Goal: Task Accomplishment & Management: Manage account settings

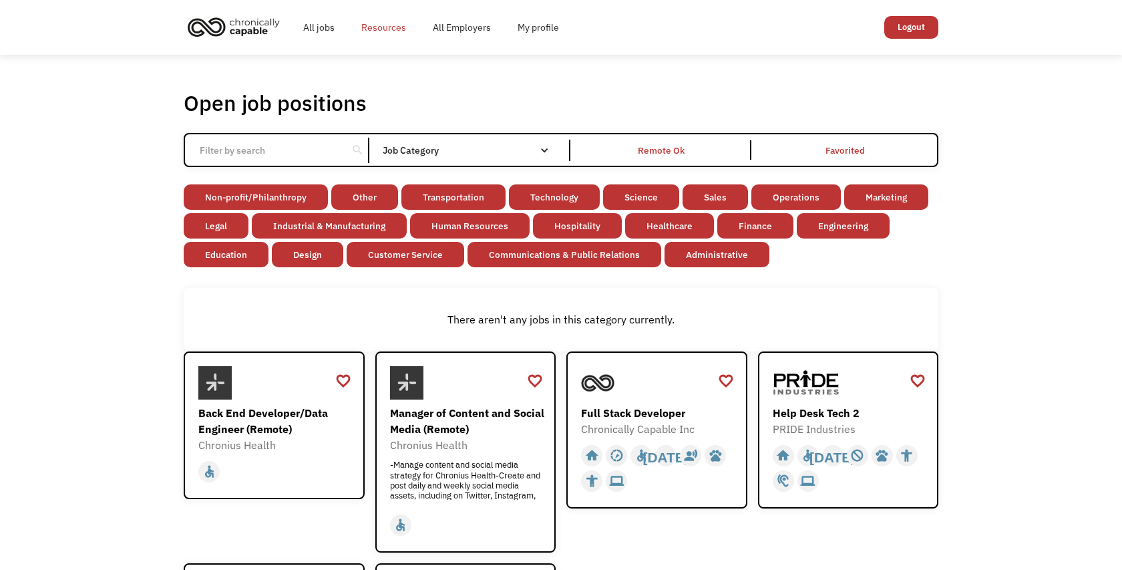
click at [369, 18] on link "Resources" at bounding box center [383, 27] width 71 height 43
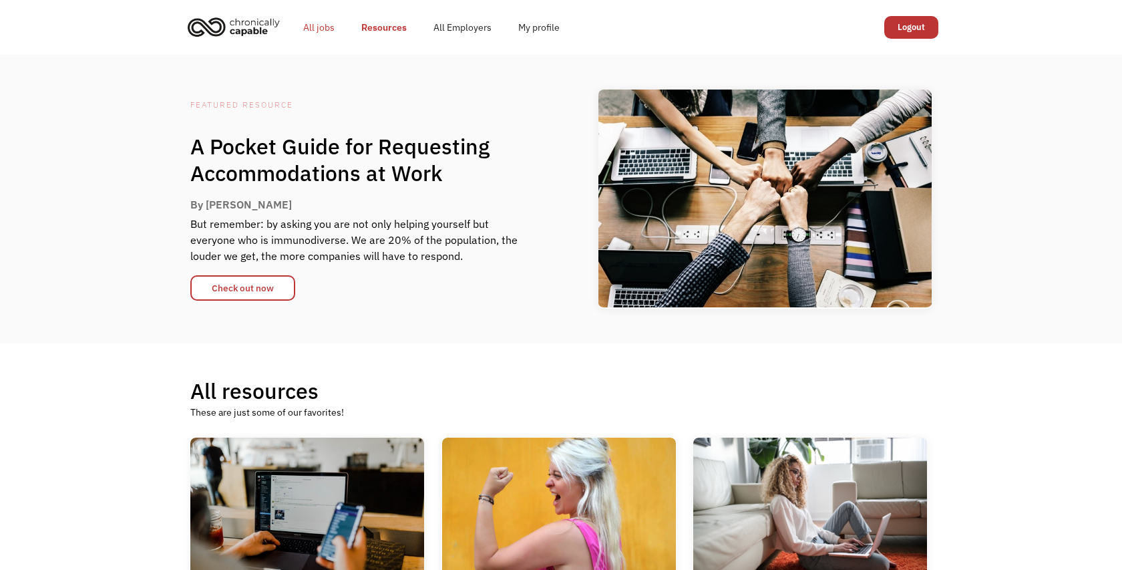
click at [331, 22] on link "All jobs" at bounding box center [319, 27] width 58 height 43
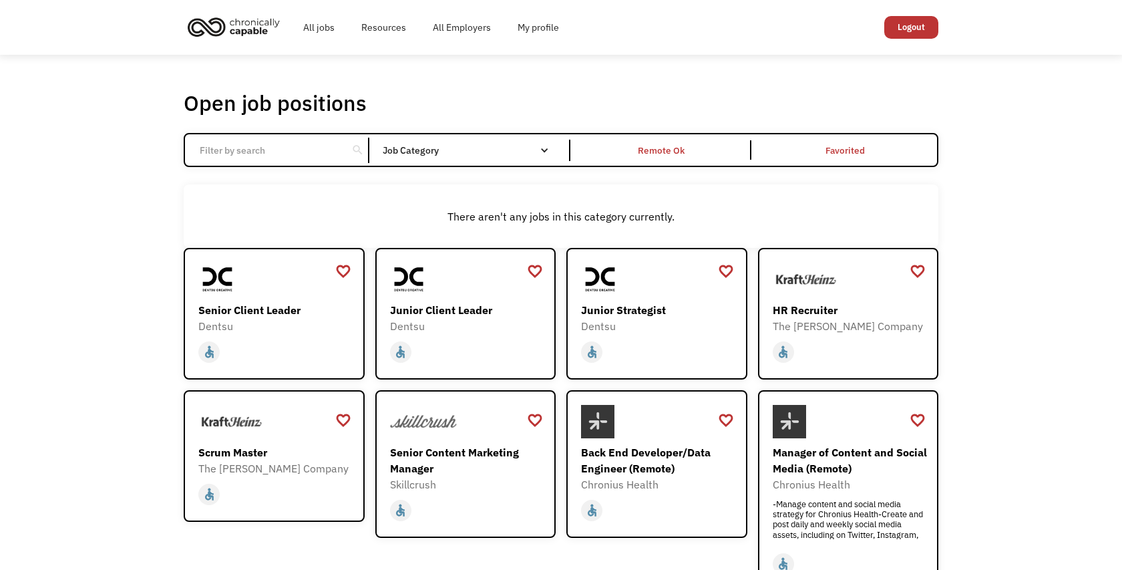
click at [246, 150] on input "Email Form" at bounding box center [266, 150] width 149 height 25
type input "Colorado"
click input "Email Form" at bounding box center [0, 0] width 0 height 0
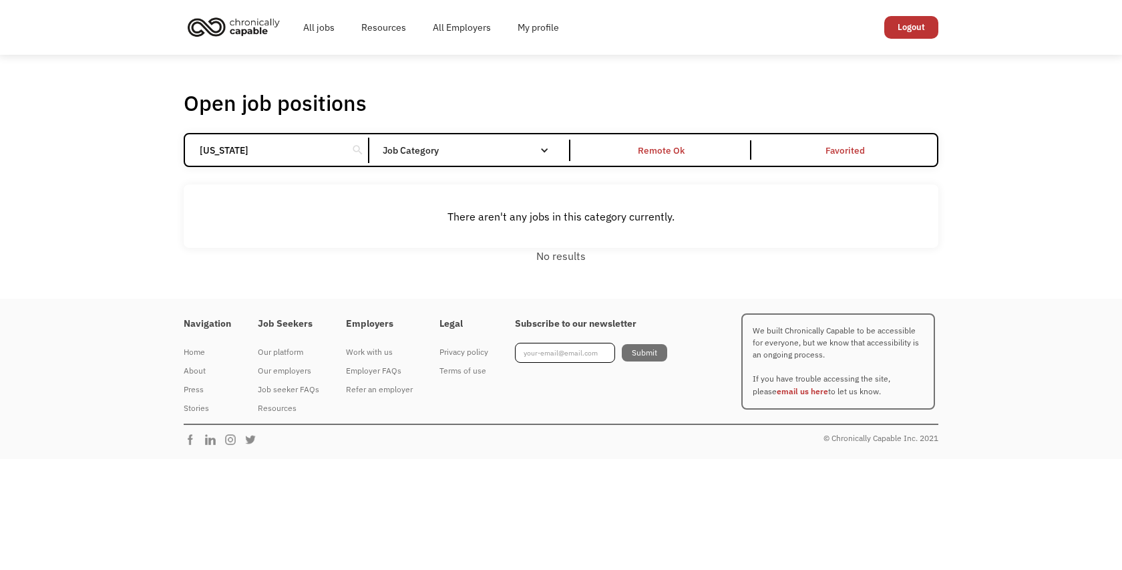
click at [234, 133] on div "Colorado search Filter by category Administration Communications & Public Relat…" at bounding box center [561, 150] width 755 height 34
click at [207, 150] on input "Colorado" at bounding box center [266, 150] width 149 height 25
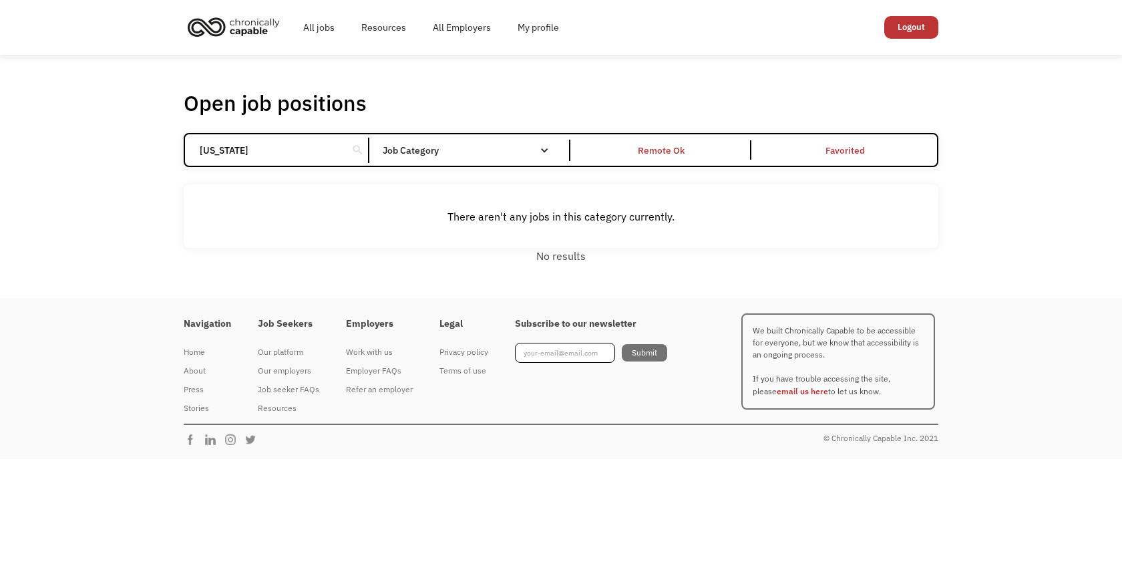
click at [207, 150] on input "Colorado" at bounding box center [266, 150] width 149 height 25
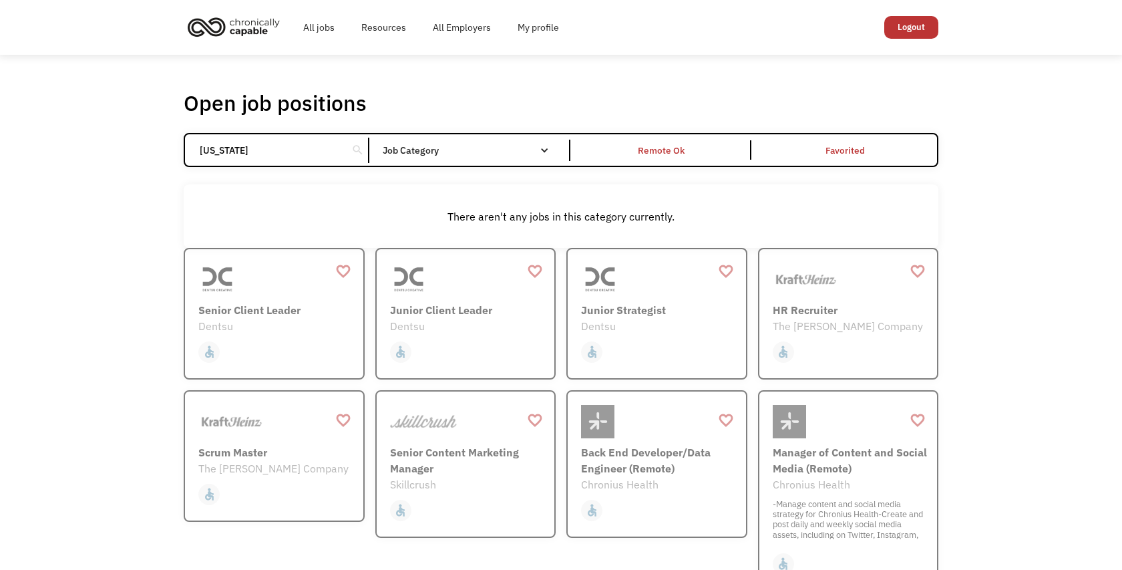
click input "Email Form" at bounding box center [0, 0] width 0 height 0
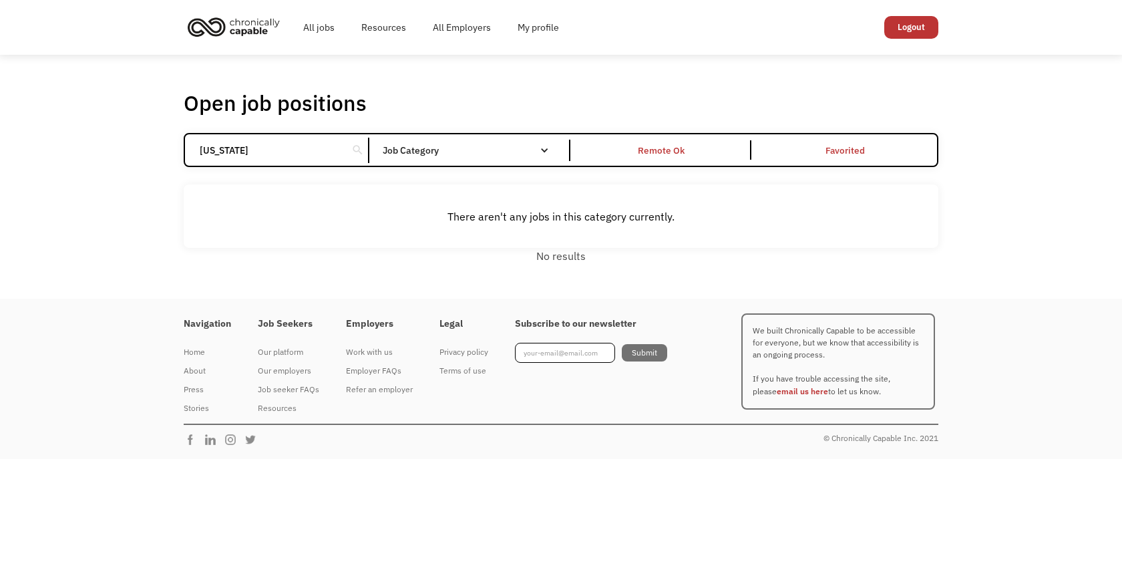
click at [226, 148] on input "Arizona" at bounding box center [266, 150] width 149 height 25
click input "Email Form" at bounding box center [0, 0] width 0 height 0
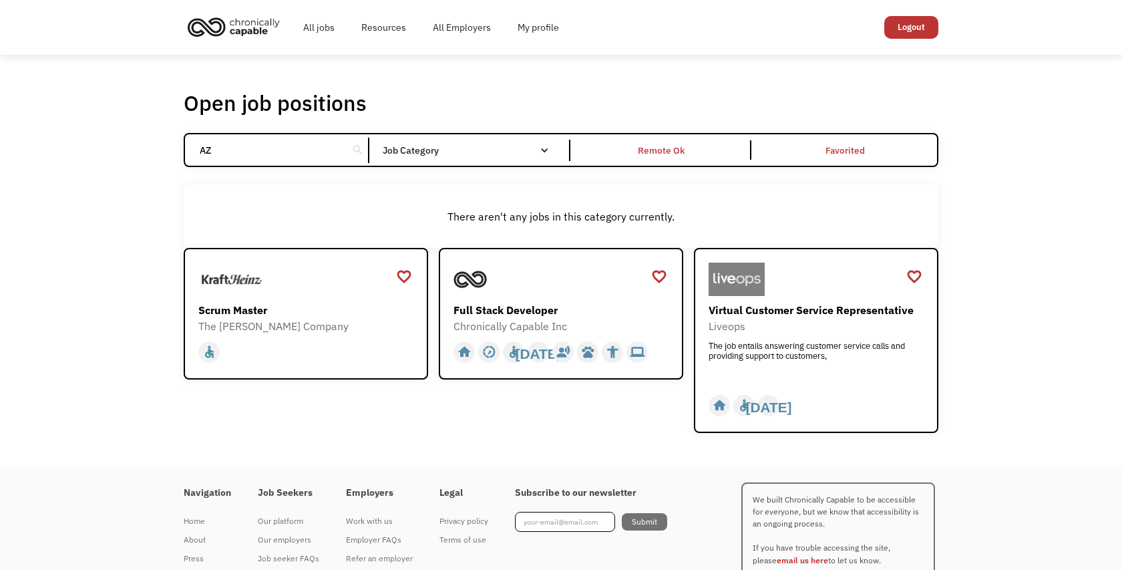
click at [255, 139] on input "AZ" at bounding box center [266, 150] width 149 height 25
type input "CO"
click input "Email Form" at bounding box center [0, 0] width 0 height 0
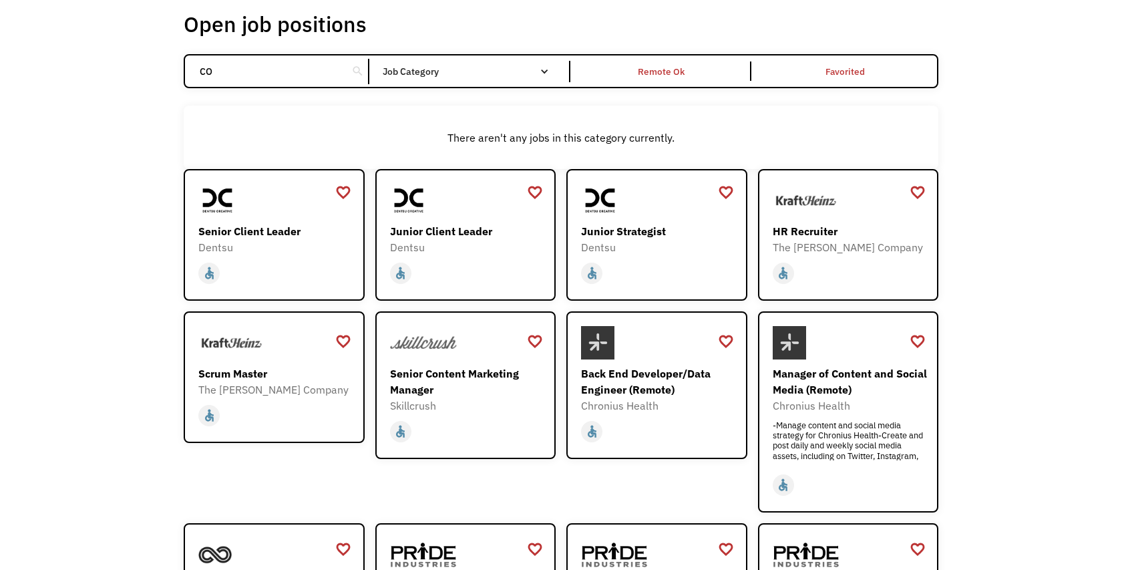
scroll to position [79, 0]
click at [215, 384] on div "The Kraft Heinz Company" at bounding box center [275, 389] width 155 height 16
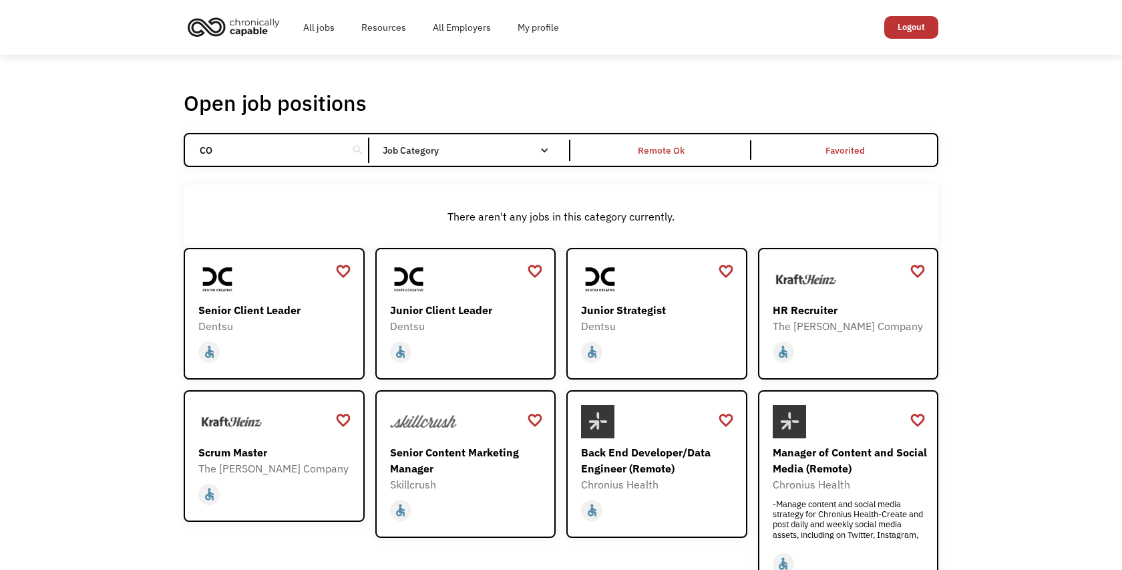
scroll to position [0, 0]
click at [959, 3] on div "All jobs Resources All Employers My profile Club Capable New! Logout" at bounding box center [561, 27] width 1122 height 55
click at [289, 160] on input "CO" at bounding box center [266, 150] width 149 height 25
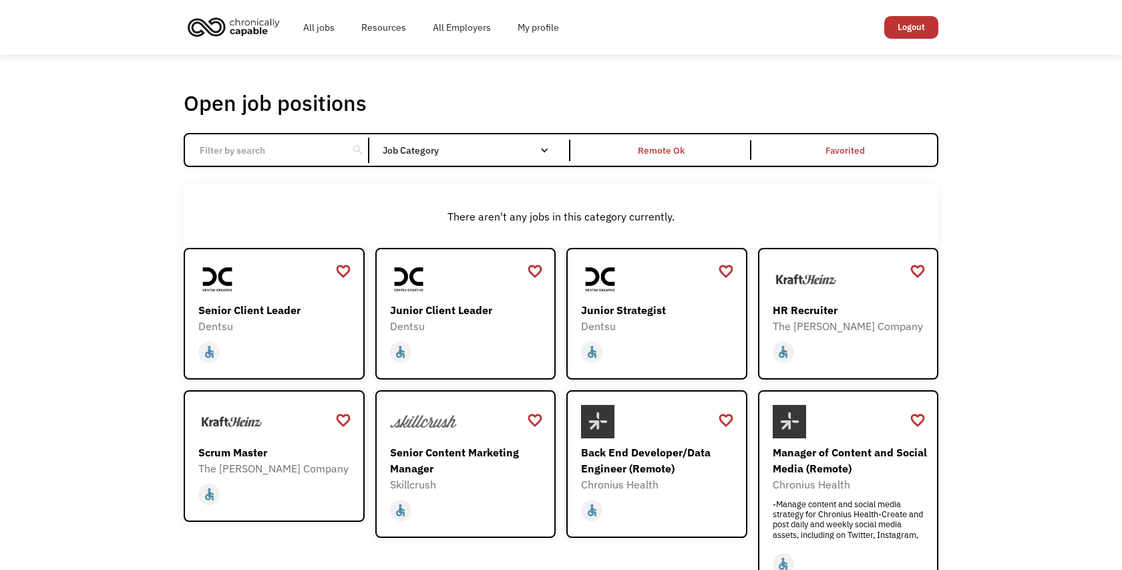
click input "Email Form" at bounding box center [0, 0] width 0 height 0
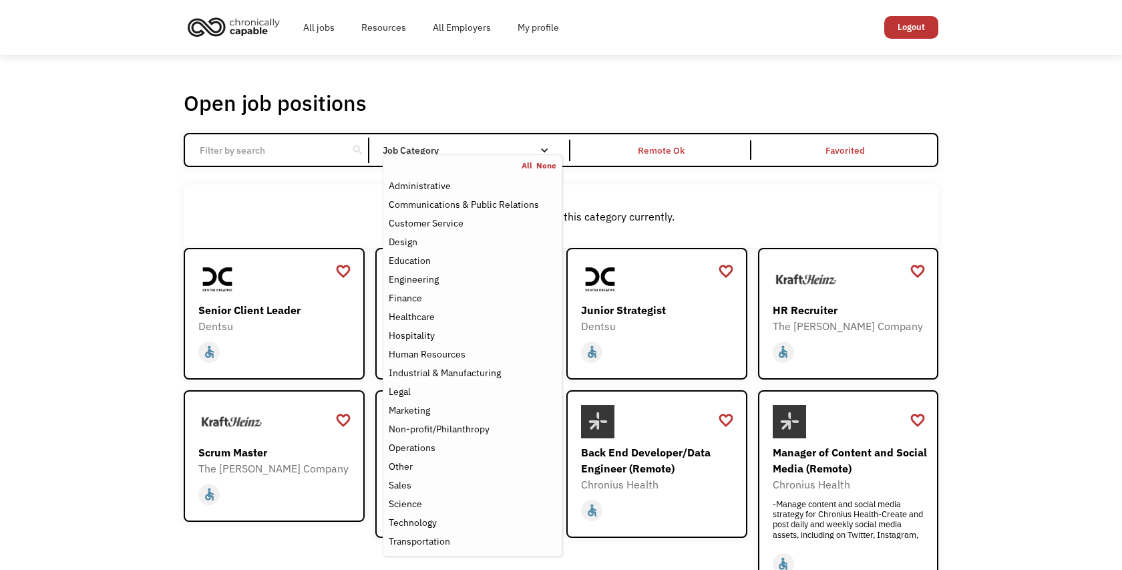
click at [492, 157] on nav "All None Administrative Communications & Public Relations Customer Service Desi…" at bounding box center [473, 355] width 180 height 402
click at [528, 165] on link "All" at bounding box center [529, 165] width 15 height 11
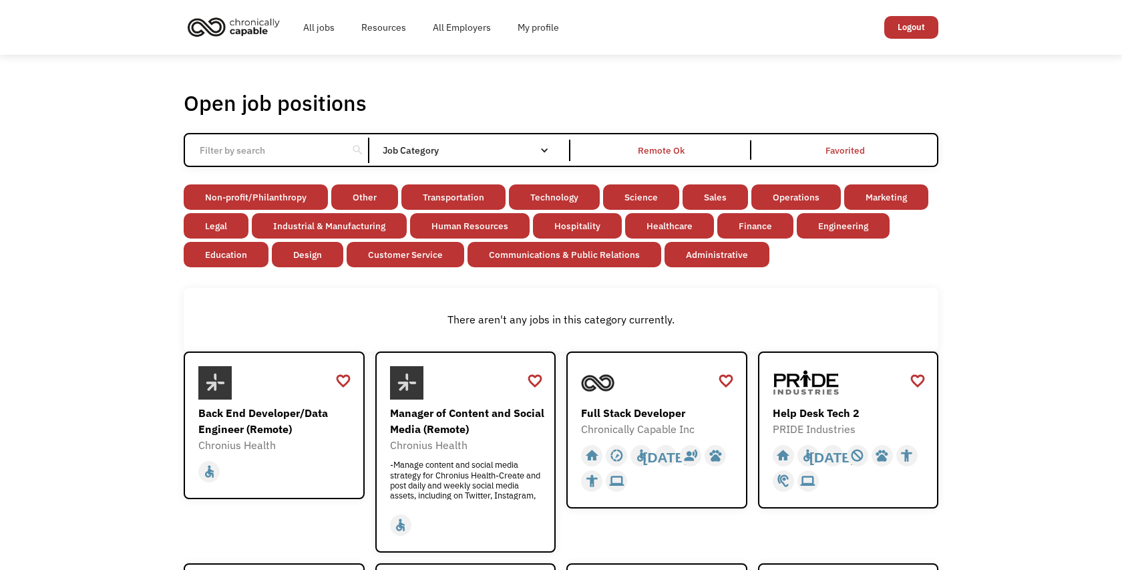
click at [253, 155] on input "Email Form" at bounding box center [266, 150] width 149 height 25
type input "d"
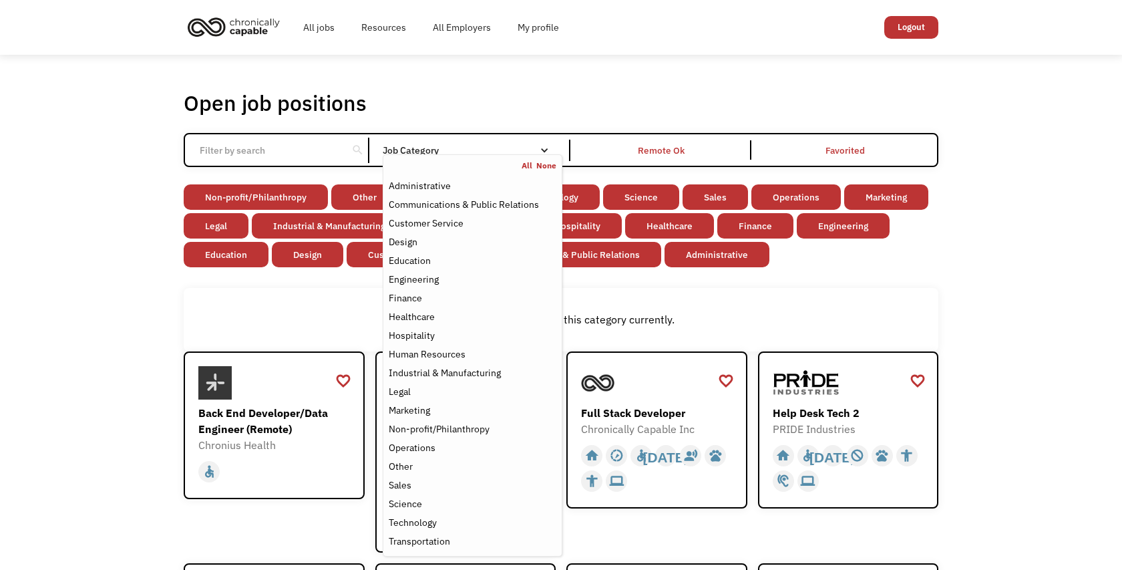
click at [552, 148] on div "Job Category" at bounding box center [473, 150] width 180 height 9
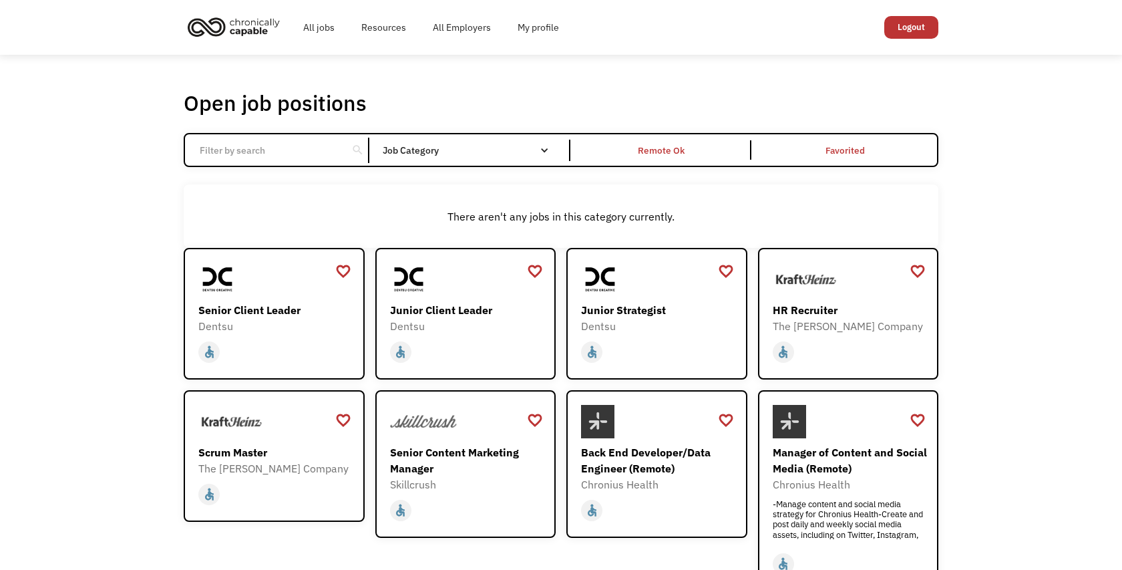
click at [286, 149] on input "Email Form" at bounding box center [266, 150] width 149 height 25
click at [663, 154] on div "Remote Ok" at bounding box center [661, 150] width 47 height 16
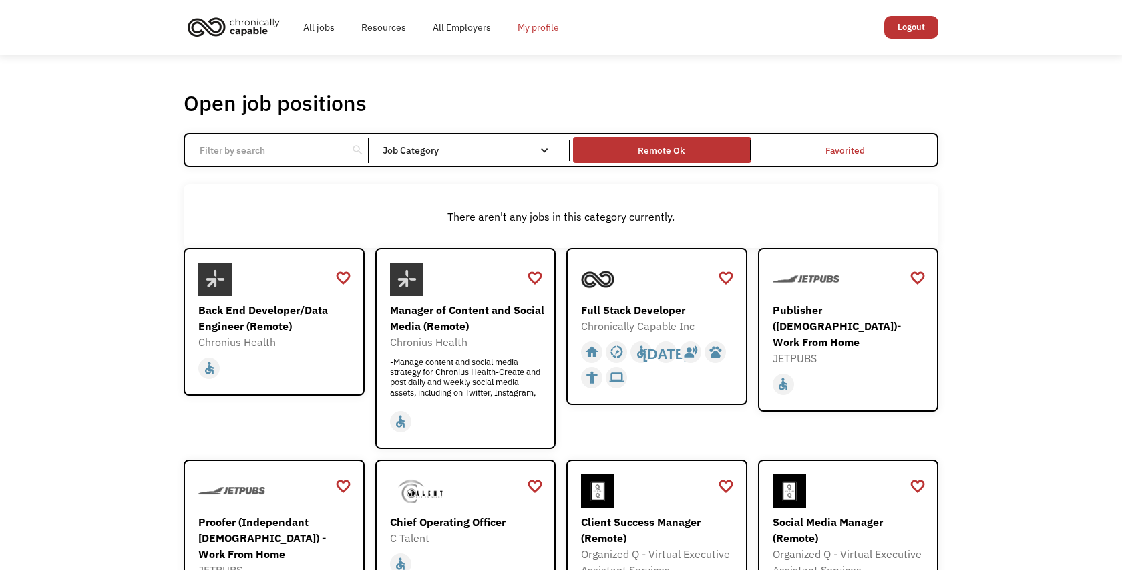
click at [528, 29] on link "My profile" at bounding box center [538, 27] width 68 height 43
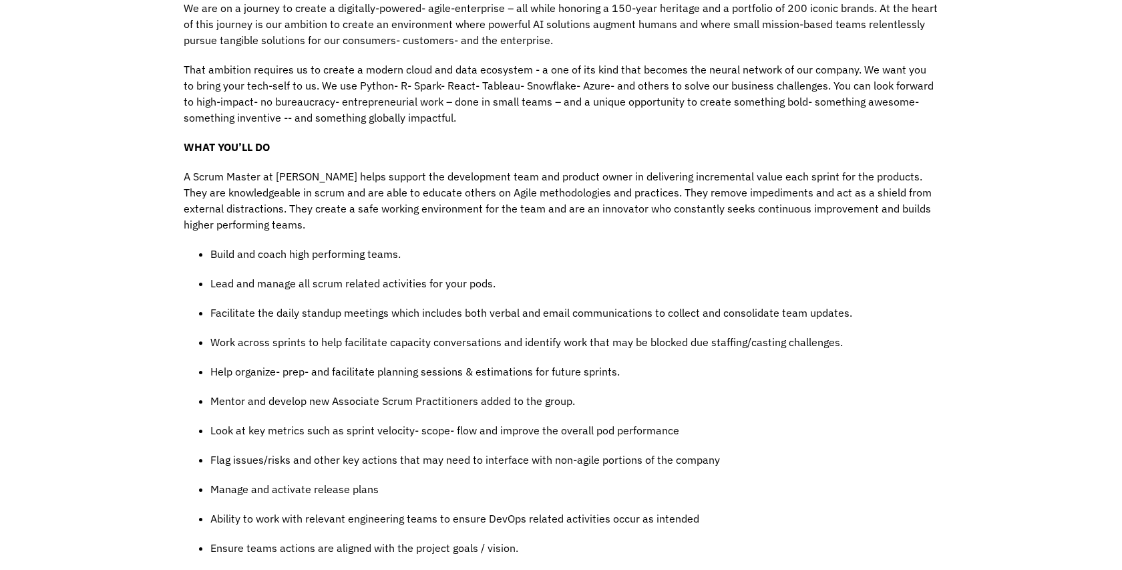
scroll to position [492, 0]
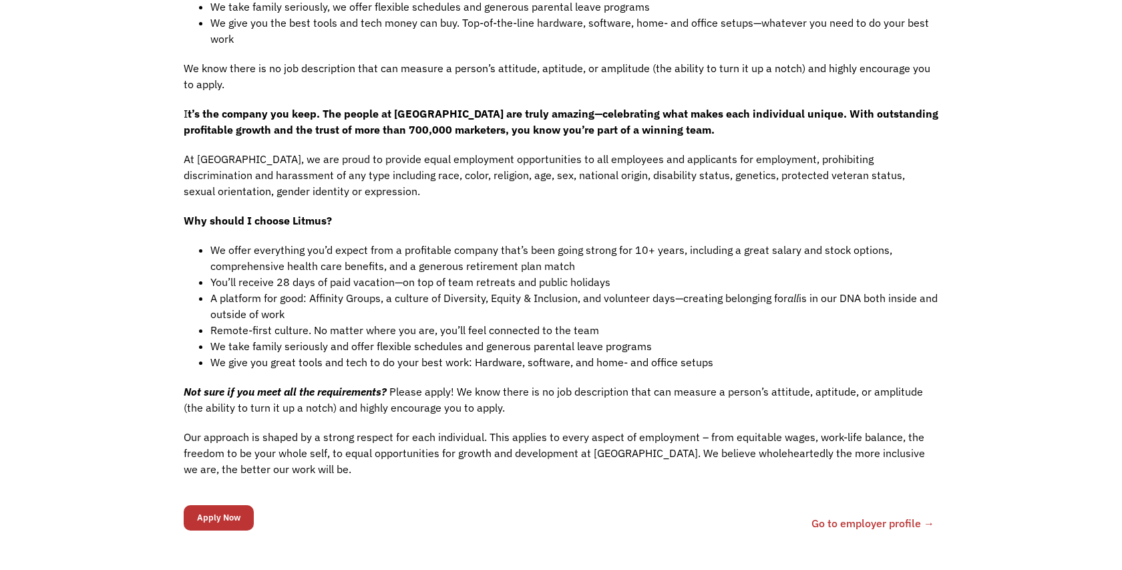
scroll to position [922, 0]
click at [220, 506] on input "Apply Now" at bounding box center [219, 518] width 70 height 25
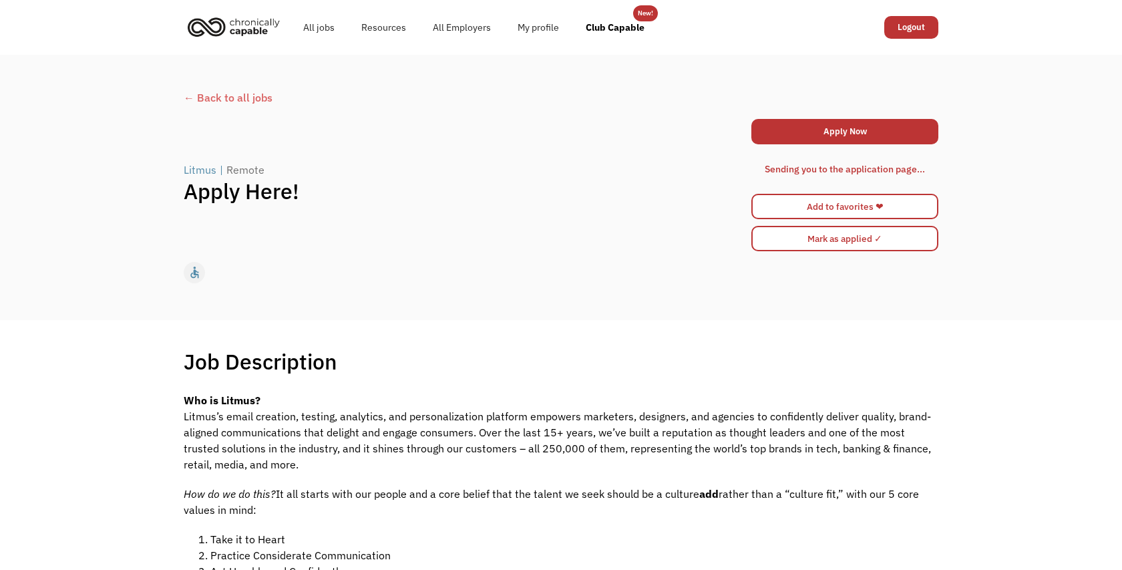
scroll to position [0, 0]
click at [860, 132] on link "Apply Now" at bounding box center [844, 131] width 187 height 25
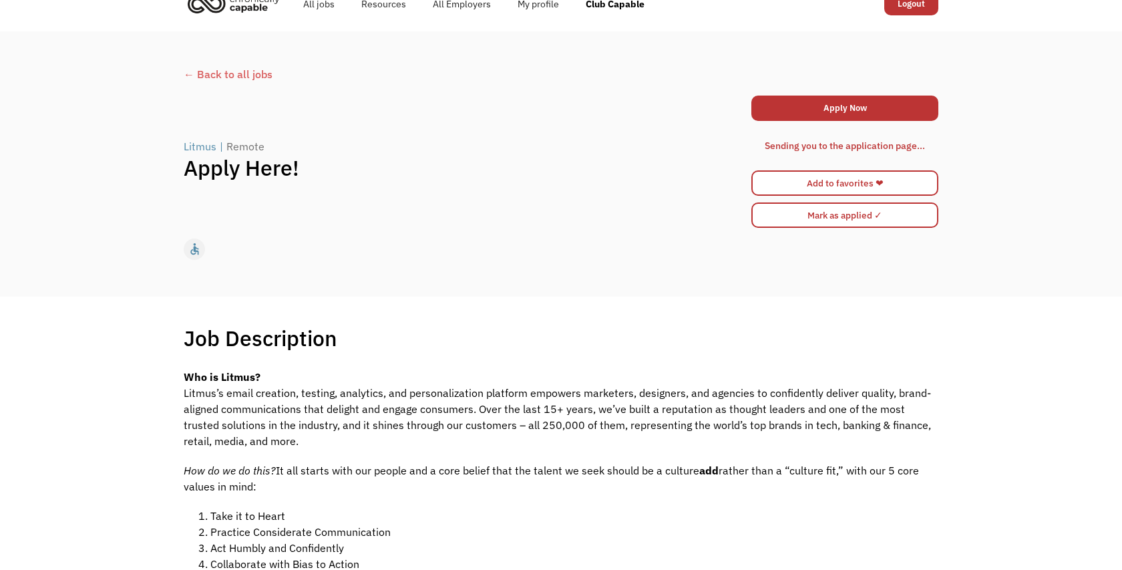
scroll to position [25, 0]
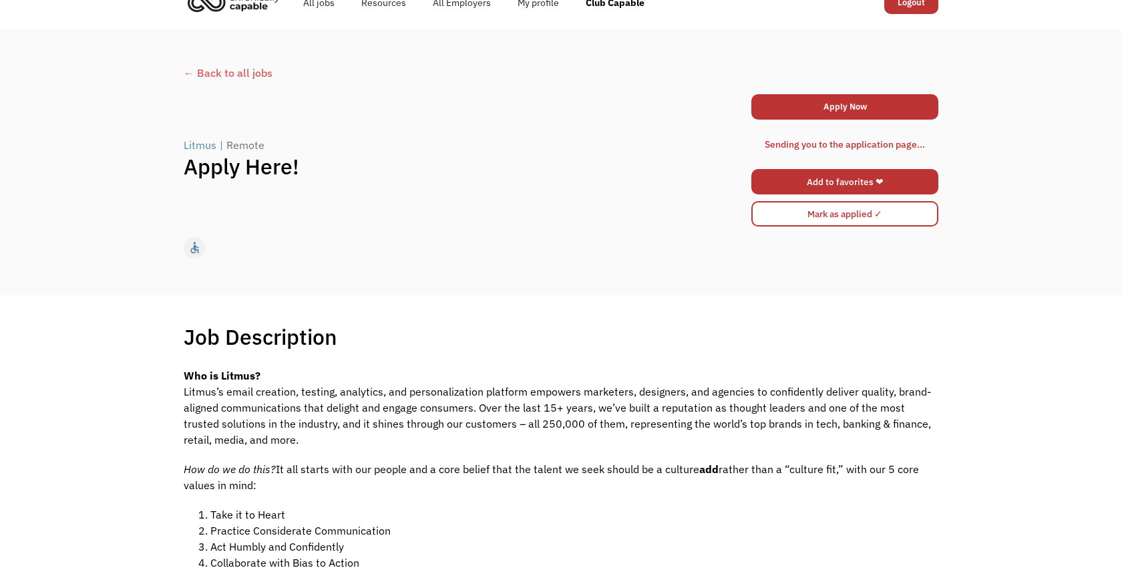
click at [855, 178] on link "Add to favorites ❤" at bounding box center [844, 181] width 187 height 25
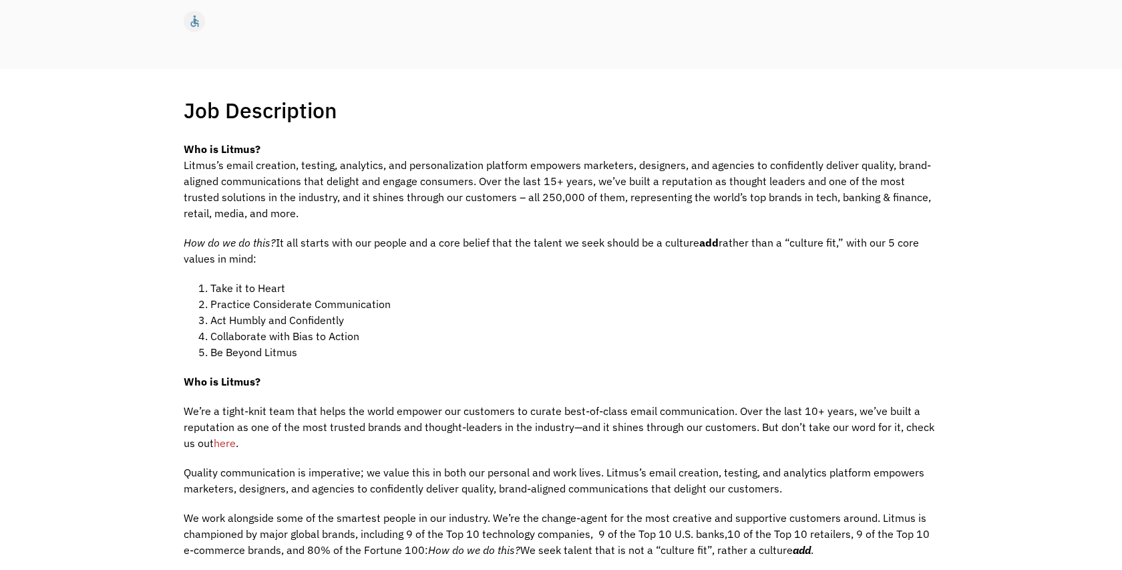
scroll to position [255, 0]
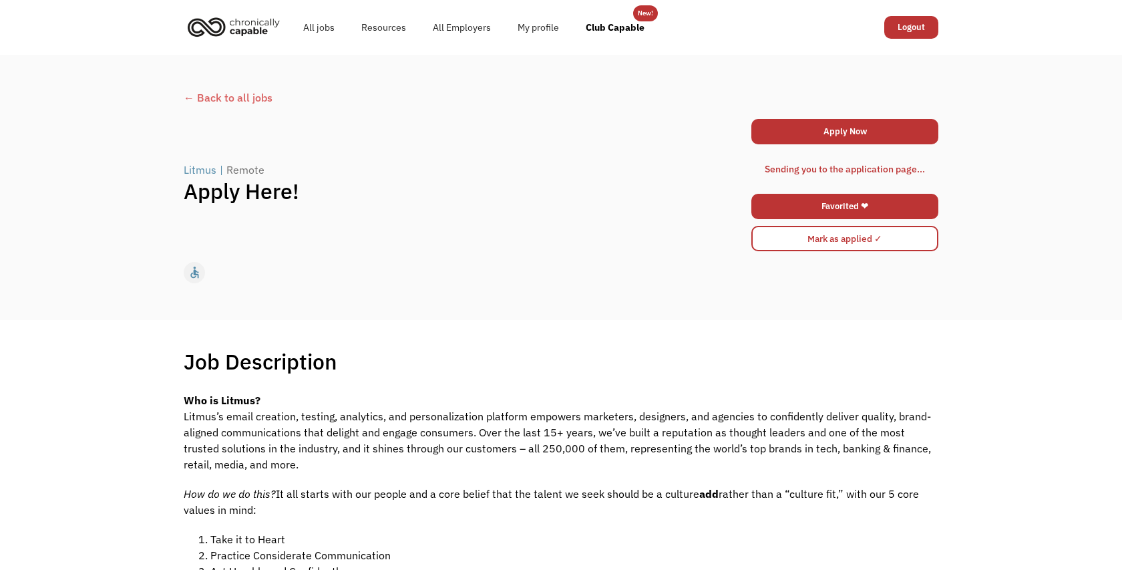
scroll to position [0, 0]
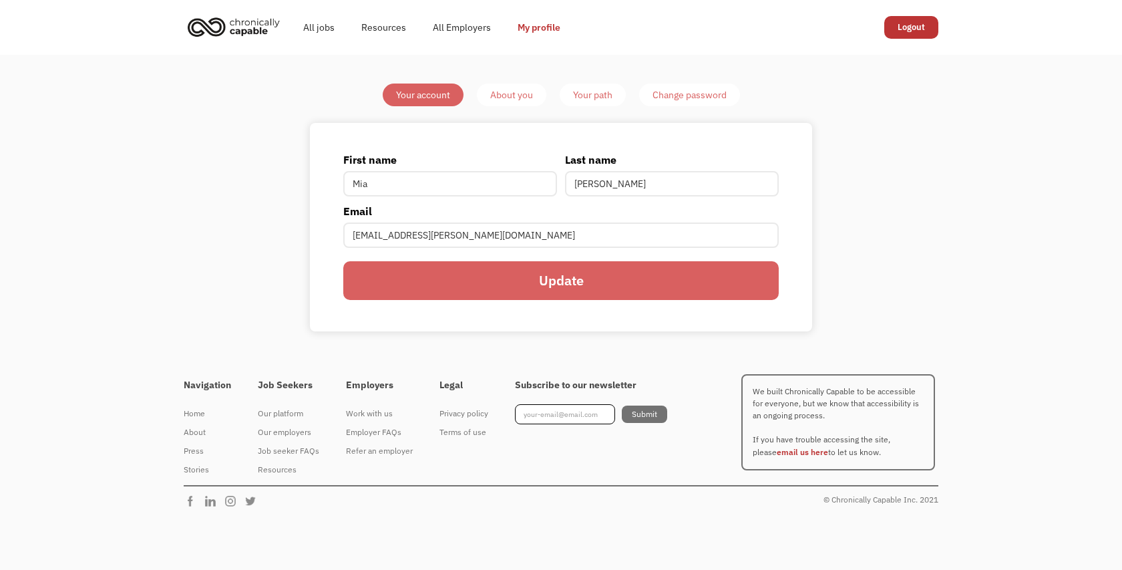
click at [541, 285] on input "Update" at bounding box center [560, 280] width 435 height 39
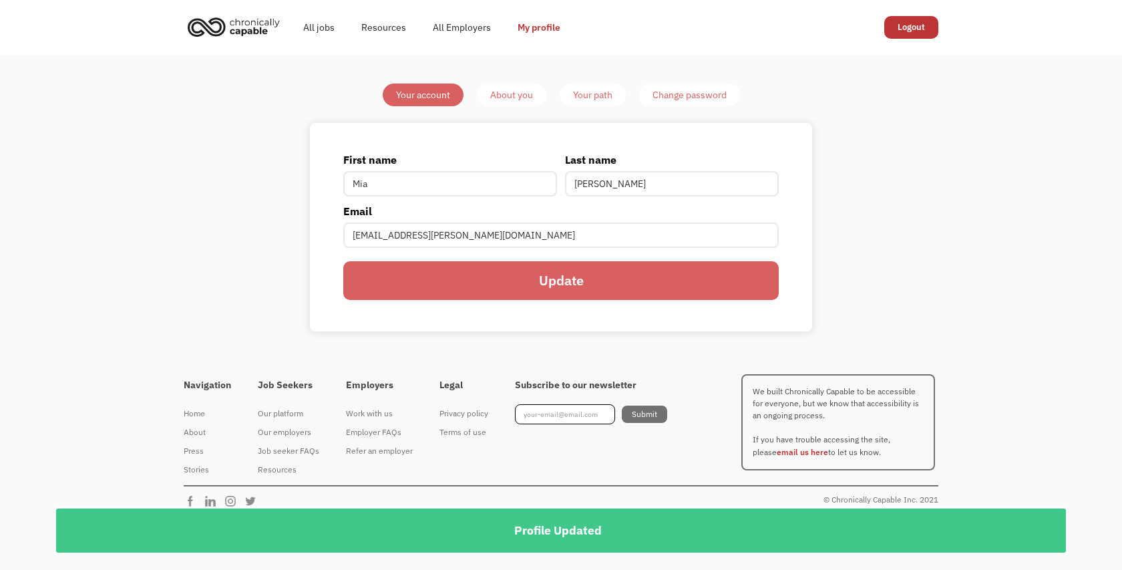
click at [501, 85] on link "About you" at bounding box center [511, 94] width 69 height 23
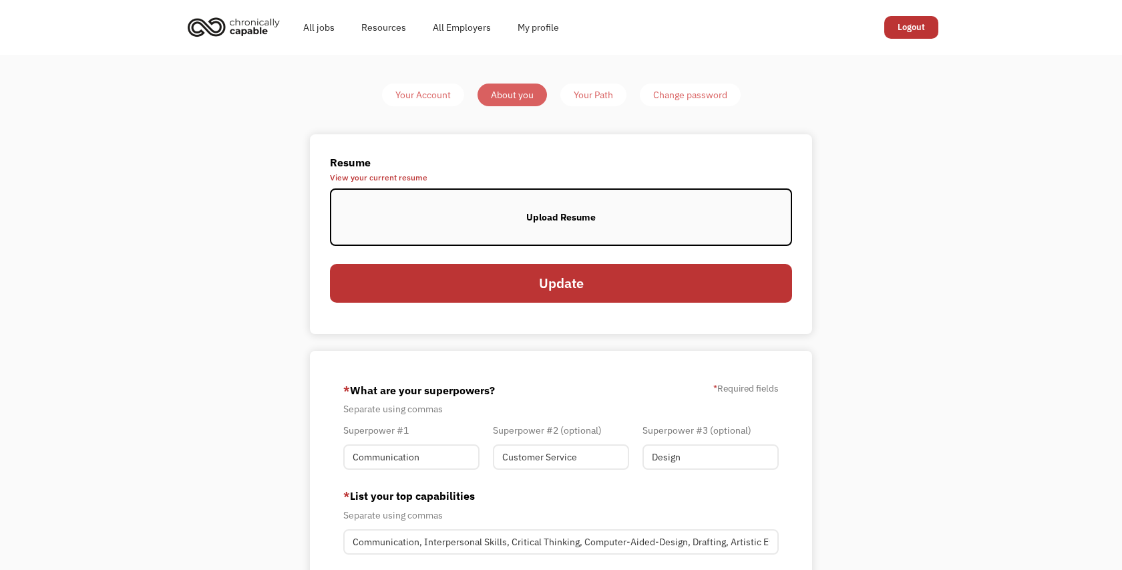
click at [563, 223] on div "Upload Resume" at bounding box center [560, 217] width 69 height 16
click at [376, 176] on span "View your current resume" at bounding box center [561, 178] width 462 height 8
